Goal: Transaction & Acquisition: Book appointment/travel/reservation

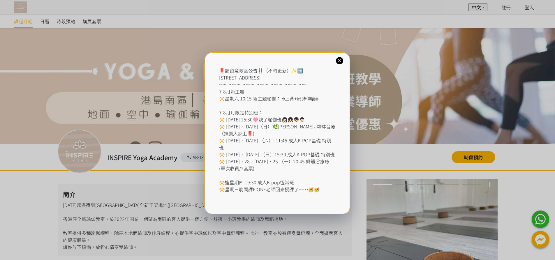
click at [338, 61] on icon at bounding box center [339, 61] width 6 height 6
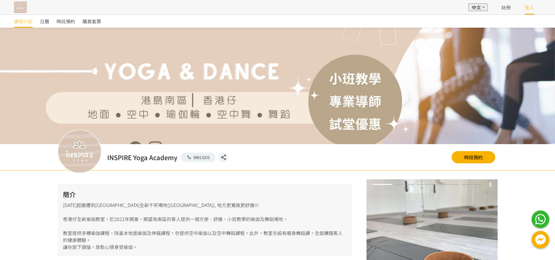
click at [531, 10] on link "登入" at bounding box center [528, 7] width 9 height 7
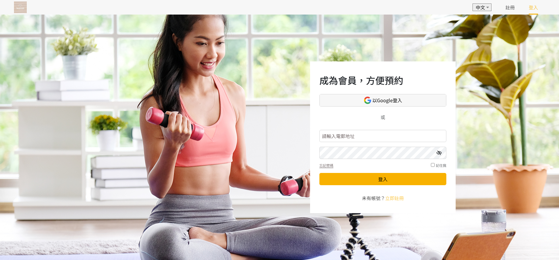
click at [392, 105] on link "以Google登入" at bounding box center [382, 100] width 127 height 13
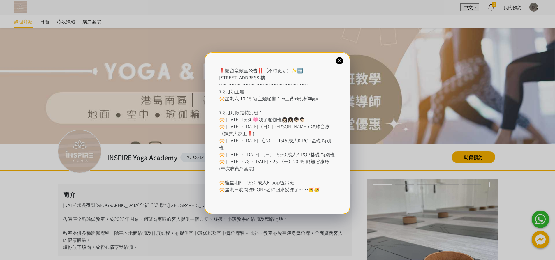
click at [341, 60] on icon at bounding box center [339, 61] width 6 height 6
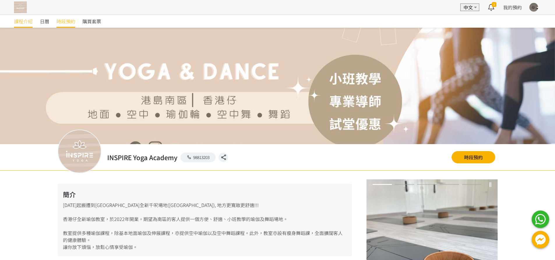
click at [66, 20] on span "時段預約" at bounding box center [65, 21] width 19 height 7
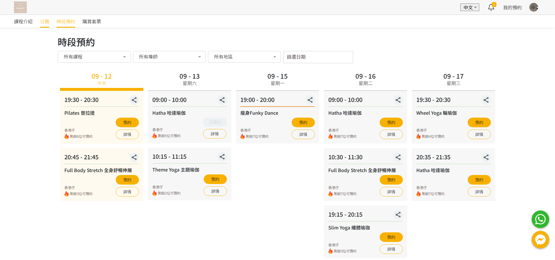
click at [48, 19] on span "日曆" at bounding box center [44, 21] width 9 height 7
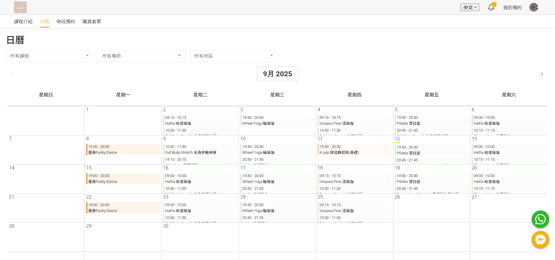
click at [491, 180] on p "09:00 - 10:00 Hatha 哈達瑜伽" at bounding box center [504, 178] width 74 height 11
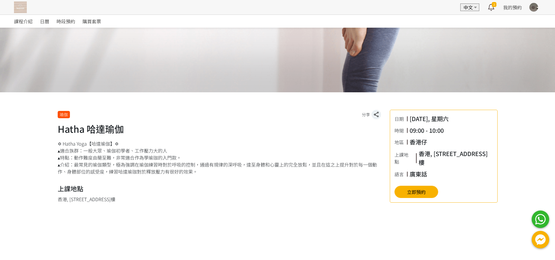
scroll to position [58, 0]
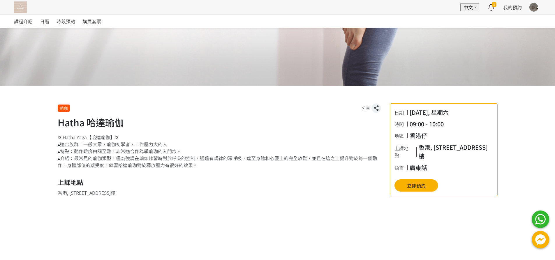
click at [401, 192] on div "日期 2025/09/20, 星期六 時間 09:00 - 10:00 地區 香港仔 上課地點 香港, 香港島, 香港仔, 香港仔東勝道10號朗盈商業大廈9樓…" at bounding box center [443, 149] width 108 height 93
click at [401, 188] on button "立即預約" at bounding box center [416, 185] width 44 height 12
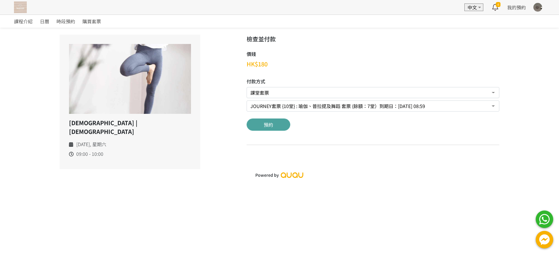
click at [276, 127] on button "預約" at bounding box center [269, 124] width 44 height 12
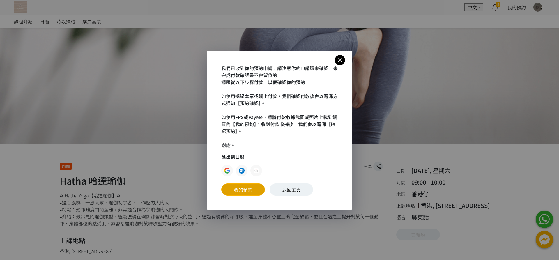
click at [245, 192] on link "我的預約" at bounding box center [243, 189] width 44 height 12
click at [342, 57] on icon at bounding box center [340, 59] width 10 height 7
